Goal: Task Accomplishment & Management: Complete application form

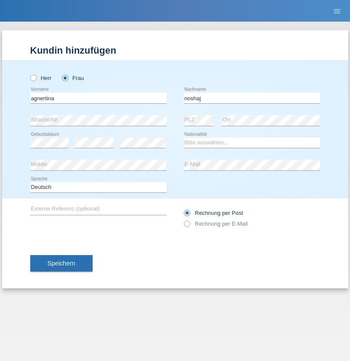
type input "noshaj"
select select "NL"
select select "C"
select select "01"
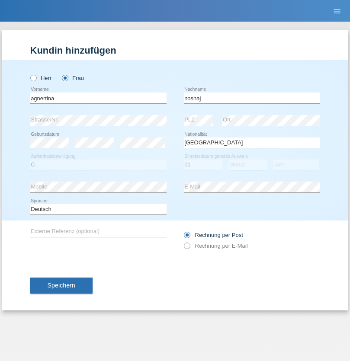
select select "08"
select select "2021"
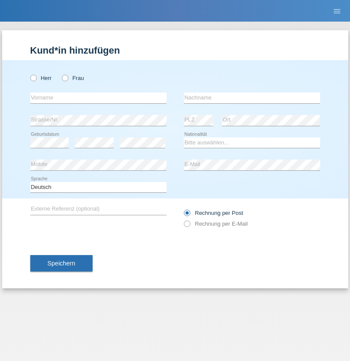
radio input "true"
click at [98, 98] on input "text" at bounding box center [98, 97] width 136 height 11
type input "bajram"
click at [251, 98] on input "text" at bounding box center [252, 97] width 136 height 11
type input "malluta"
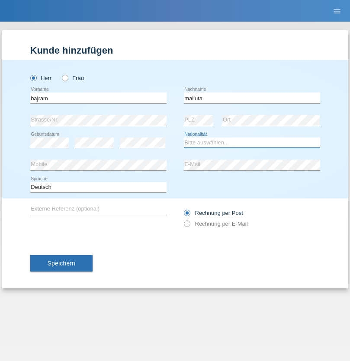
select select "CH"
radio input "true"
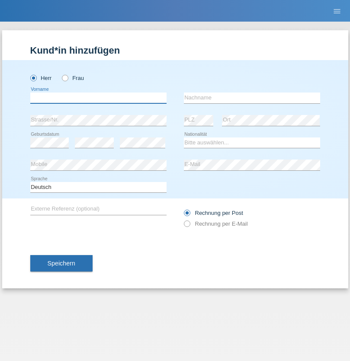
click at [98, 98] on input "text" at bounding box center [98, 97] width 136 height 11
type input "firat"
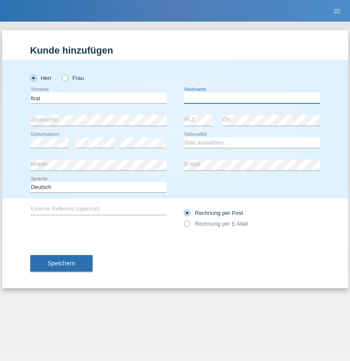
click at [251, 98] on input "text" at bounding box center [252, 97] width 136 height 11
type input "kara"
select select "CH"
radio input "true"
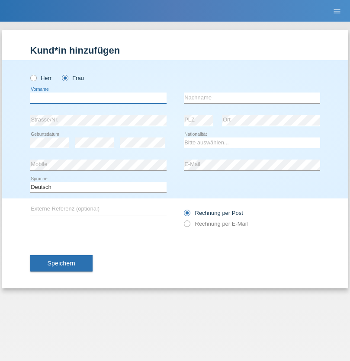
click at [98, 98] on input "text" at bounding box center [98, 97] width 136 height 11
type input "Dagmar"
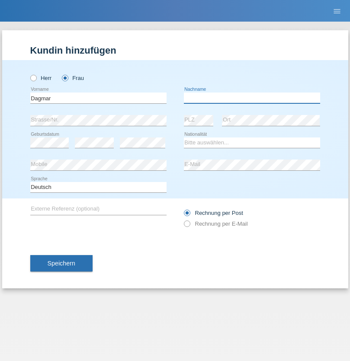
click at [251, 98] on input "text" at bounding box center [252, 97] width 136 height 11
type input "Reusser"
select select "CH"
radio input "true"
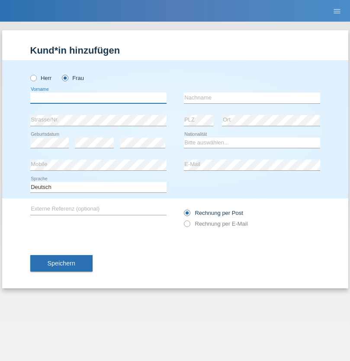
click at [98, 98] on input "text" at bounding box center [98, 97] width 136 height 11
type input "Dunja"
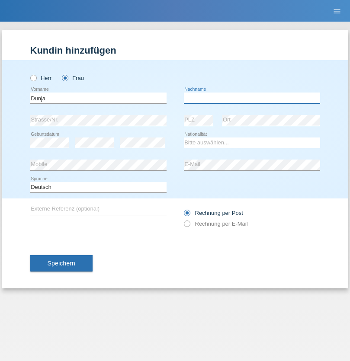
click at [251, 98] on input "text" at bounding box center [252, 97] width 136 height 11
type input "[PERSON_NAME]"
select select "HR"
select select "C"
select select "03"
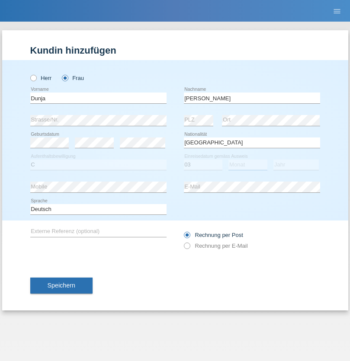
select select "09"
select select "2021"
